Goal: Information Seeking & Learning: Learn about a topic

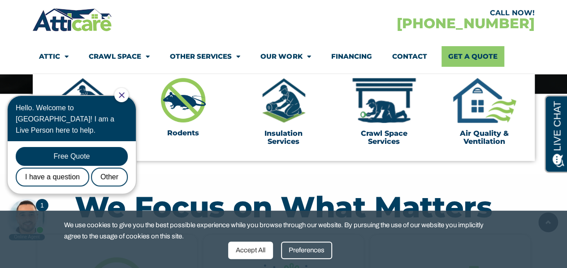
scroll to position [297, 0]
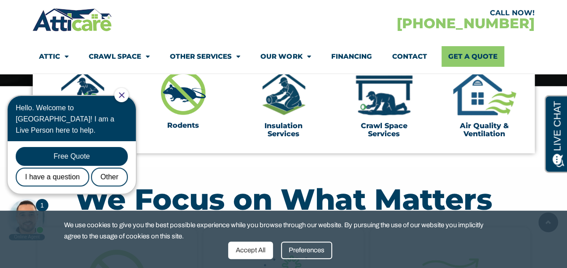
drag, startPoint x: 572, startPoint y: 17, endPoint x: 573, endPoint y: 40, distance: 22.9
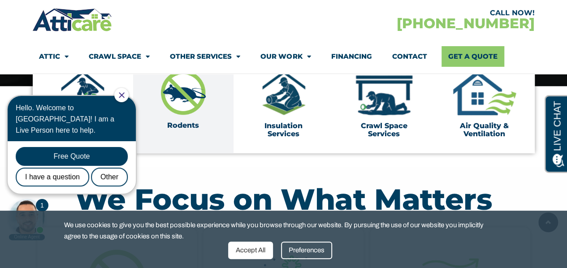
click at [172, 92] on img at bounding box center [183, 92] width 45 height 44
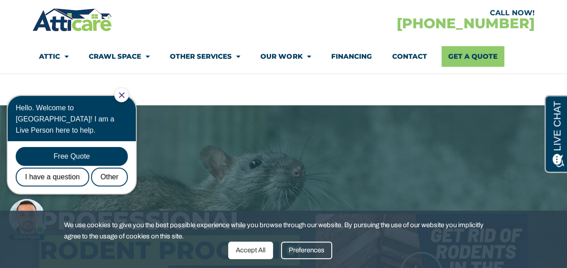
scroll to position [83, 0]
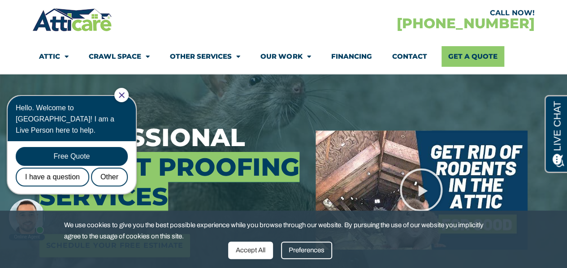
click at [125, 96] on div at bounding box center [121, 95] width 14 height 14
click at [124, 96] on icon "Close Chat" at bounding box center [121, 94] width 5 height 5
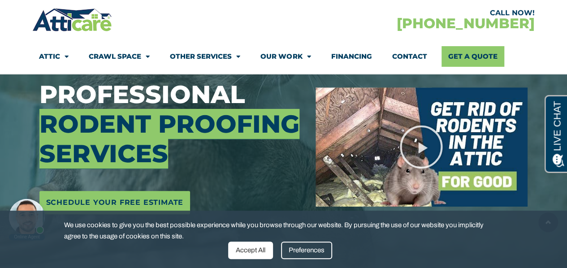
scroll to position [190, 0]
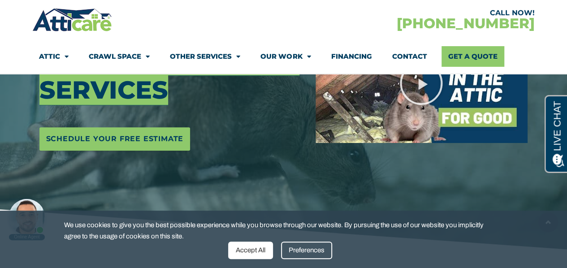
click at [260, 249] on div "Accept All" at bounding box center [250, 249] width 45 height 17
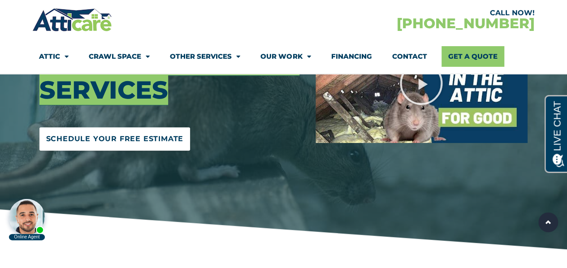
click at [73, 138] on span "Schedule Your Free Estimate" at bounding box center [115, 139] width 138 height 14
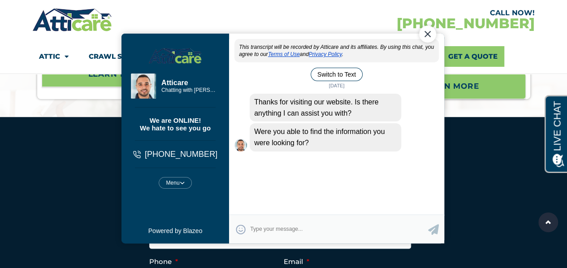
click at [430, 32] on div "Close Chat" at bounding box center [426, 34] width 17 height 17
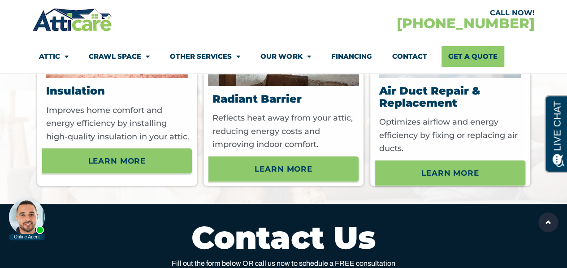
scroll to position [3469, 0]
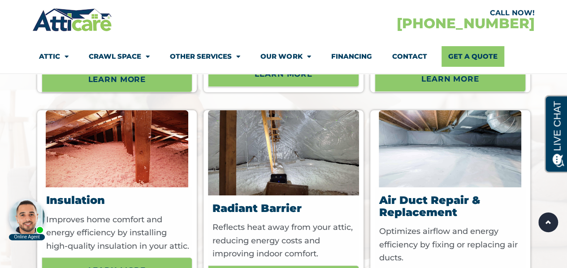
click at [241, 55] on li "Other Services HVAC Roofing Solar Energy Window Replacement" at bounding box center [205, 56] width 90 height 21
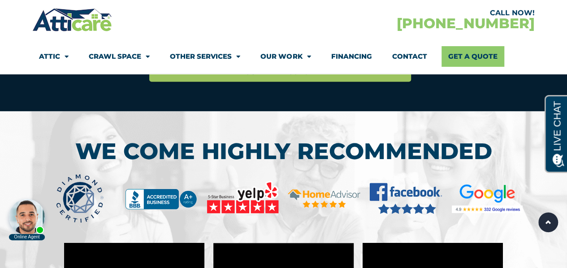
scroll to position [4134, 0]
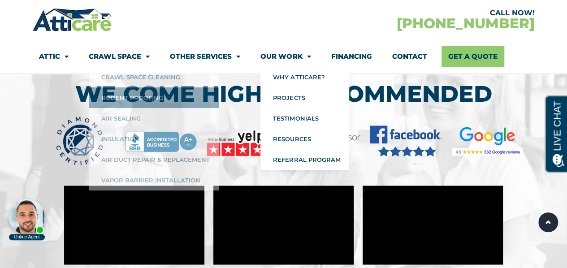
click at [309, 56] on span "Menu" at bounding box center [306, 57] width 9 height 16
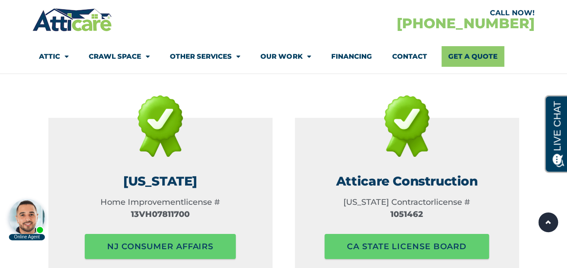
scroll to position [1363, 0]
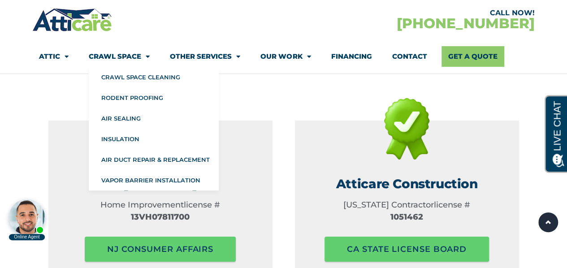
click at [151, 59] on li "Crawl Space Crawl Space Cleaning Rodent Proofing Air Sealing Insulation Air Duc…" at bounding box center [119, 56] width 81 height 21
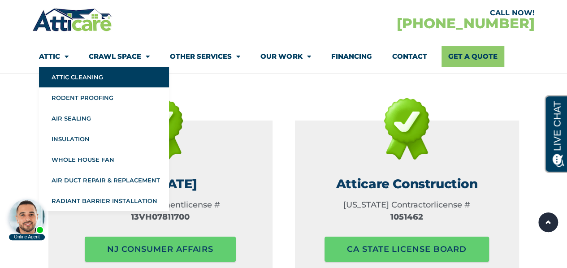
click at [72, 73] on link "Attic Cleaning" at bounding box center [104, 77] width 130 height 21
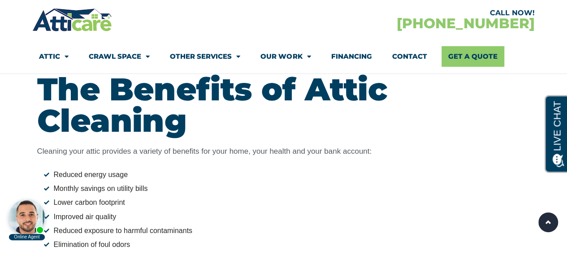
scroll to position [926, 0]
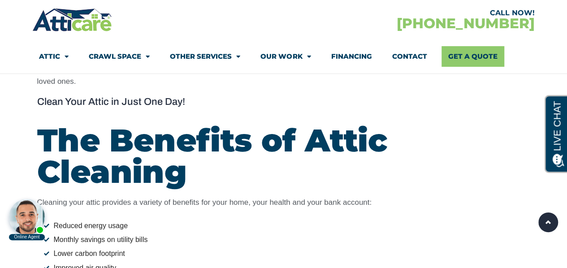
click at [348, 57] on link "Financing" at bounding box center [351, 56] width 41 height 21
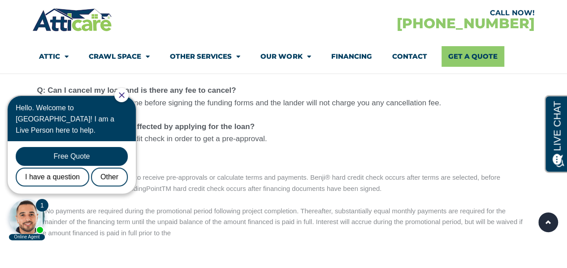
scroll to position [1152, 0]
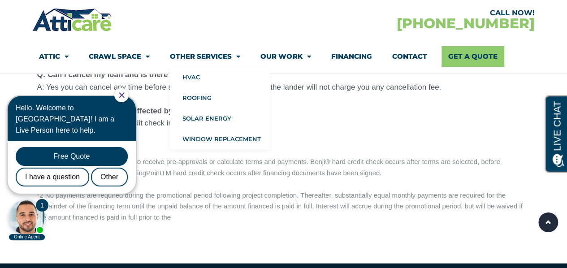
click at [236, 56] on span "Menu" at bounding box center [236, 57] width 9 height 16
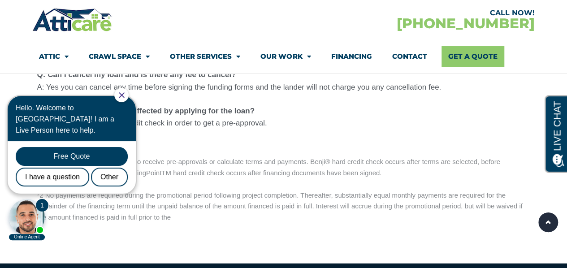
click at [236, 56] on span "Menu" at bounding box center [236, 57] width 9 height 16
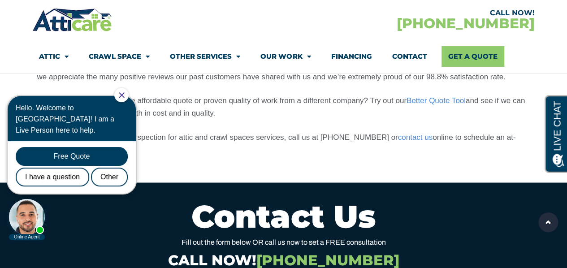
scroll to position [784, 0]
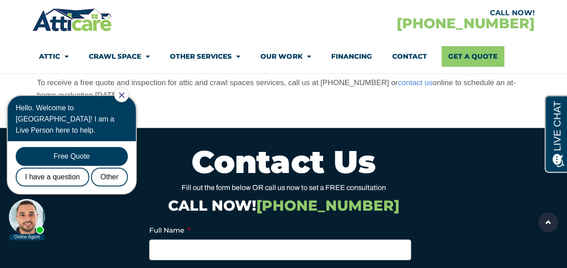
click at [129, 97] on div at bounding box center [121, 95] width 14 height 14
click at [125, 97] on icon "Close Chat" at bounding box center [122, 95] width 6 height 6
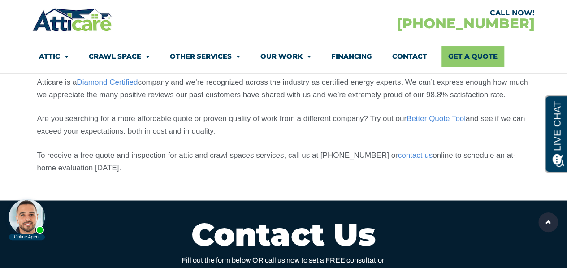
scroll to position [611, 0]
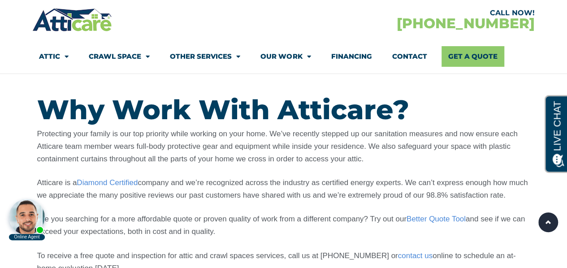
click at [239, 57] on span "Menu" at bounding box center [236, 57] width 9 height 16
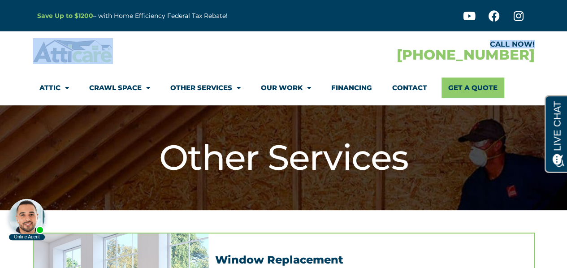
drag, startPoint x: 565, startPoint y: 30, endPoint x: 570, endPoint y: 44, distance: 15.4
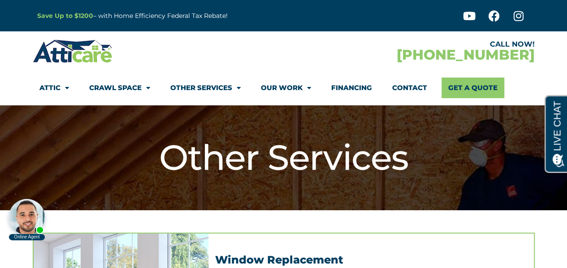
click at [351, 54] on div "CALL NOW! [PHONE_NUMBER]" at bounding box center [409, 51] width 251 height 26
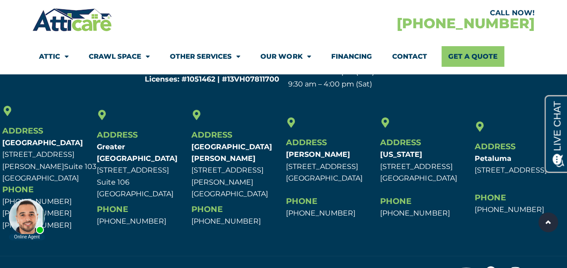
scroll to position [1328, 0]
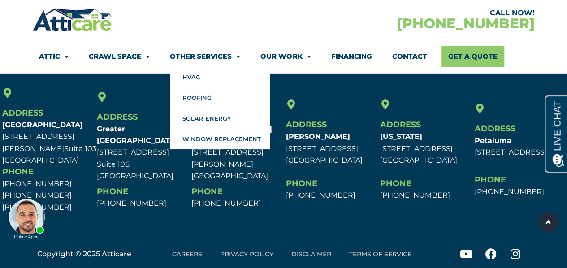
click at [238, 58] on span "Menu" at bounding box center [236, 57] width 9 height 16
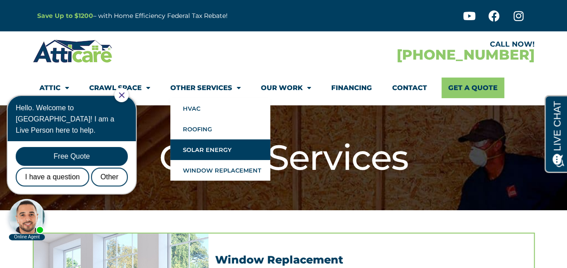
click at [227, 149] on link "Solar Energy" at bounding box center [220, 149] width 100 height 21
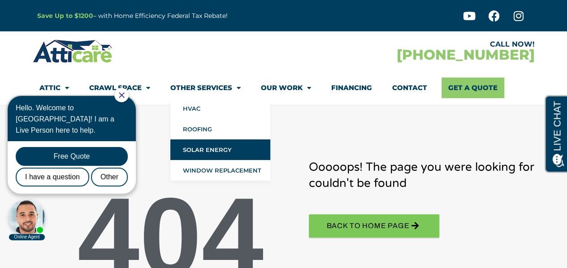
click at [229, 87] on link "Other Services" at bounding box center [205, 87] width 70 height 21
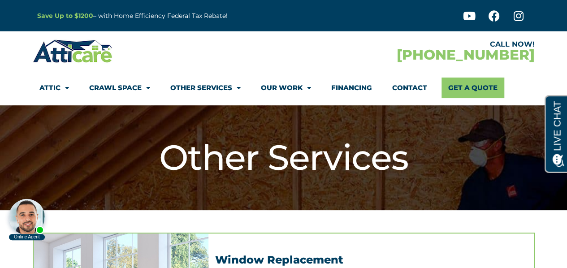
click at [229, 87] on link "Other Services" at bounding box center [205, 87] width 70 height 21
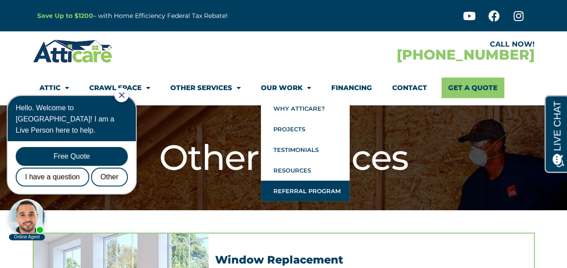
click at [298, 194] on link "Referral Program" at bounding box center [305, 191] width 89 height 21
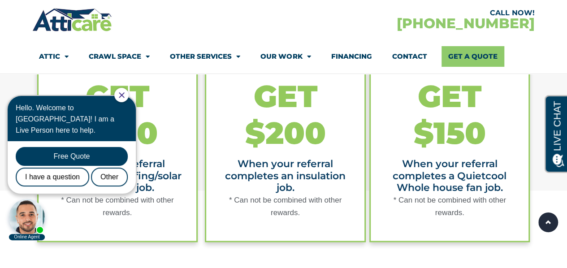
scroll to position [705, 0]
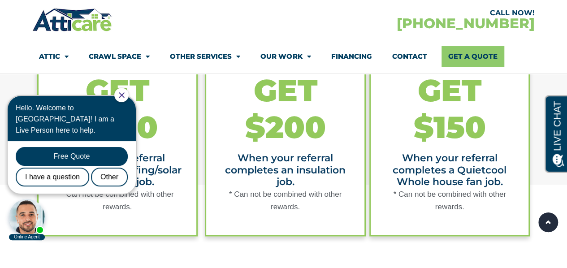
drag, startPoint x: 0, startPoint y: 0, endPoint x: 566, endPoint y: 136, distance: 582.2
click at [566, 136] on html "Save Up to $1200 – with Home Efficiency Federal Tax Rebate! Youtube Facebook In…" at bounding box center [283, 81] width 567 height 1572
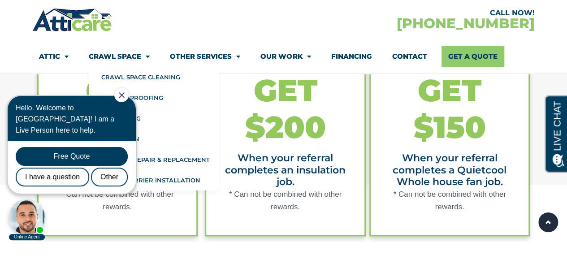
click at [144, 56] on span "Menu" at bounding box center [145, 57] width 9 height 16
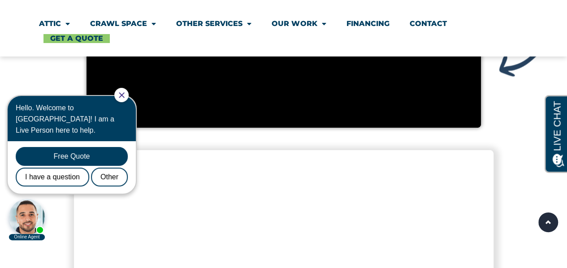
scroll to position [1612, 0]
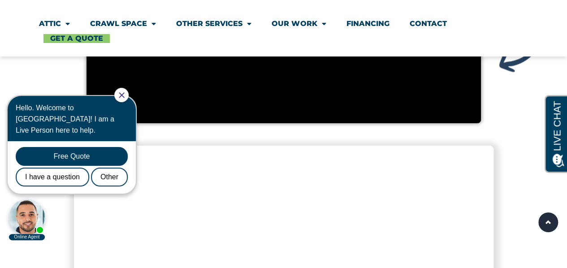
drag, startPoint x: 572, startPoint y: 38, endPoint x: 573, endPoint y: 203, distance: 164.8
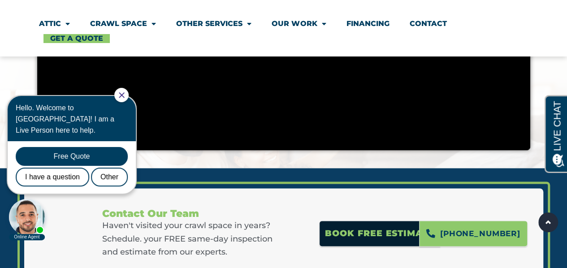
scroll to position [2360, 0]
